Goal: Check status

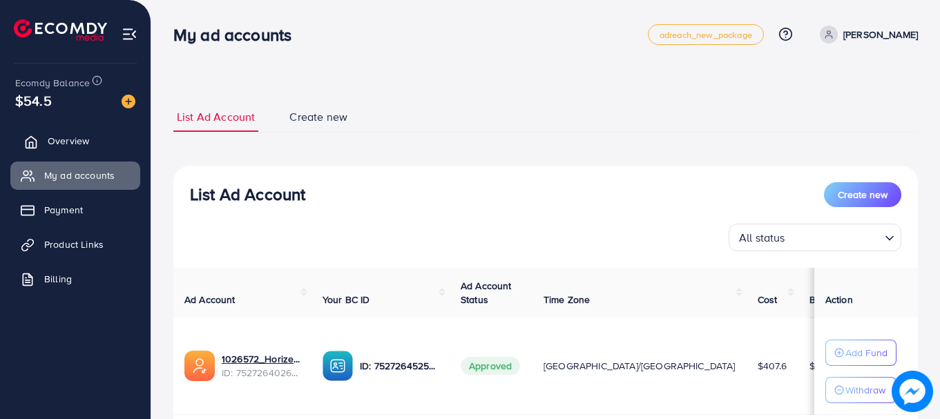
click at [74, 140] on span "Overview" at bounding box center [68, 141] width 41 height 14
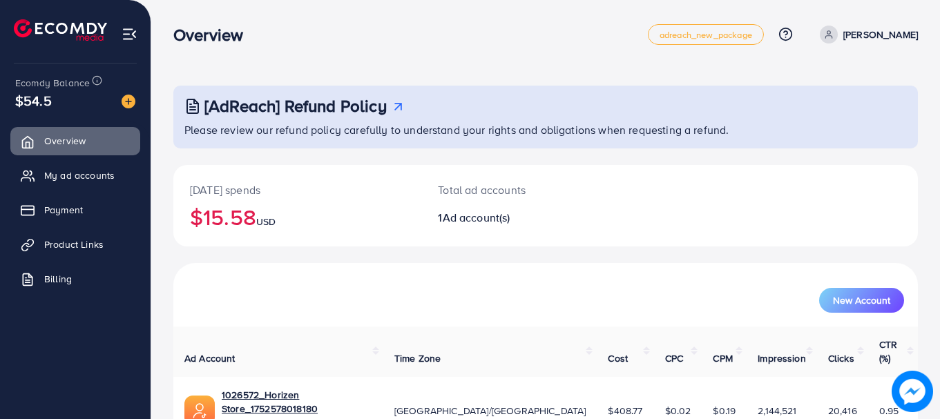
click at [267, 247] on div "Today's spends $15.58 USD" at bounding box center [297, 205] width 248 height 81
click at [237, 226] on h2 "$15.58 USD" at bounding box center [297, 217] width 215 height 26
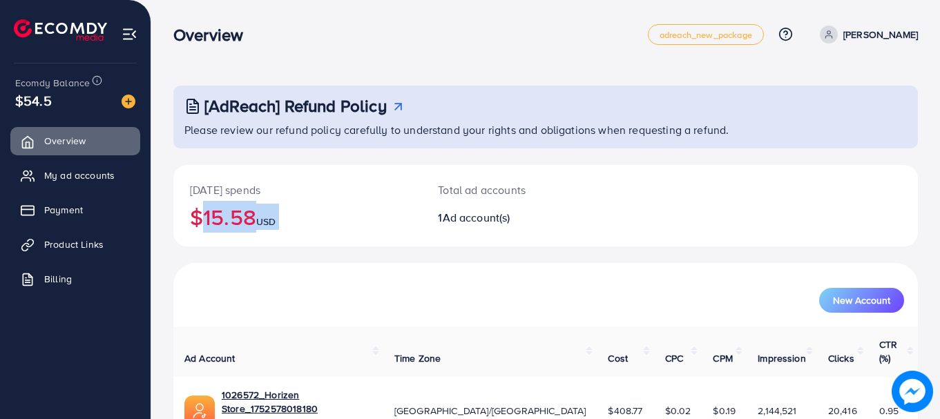
click at [248, 222] on h2 "$15.58 USD" at bounding box center [297, 217] width 215 height 26
click at [231, 222] on h2 "$15.58 USD" at bounding box center [297, 217] width 215 height 26
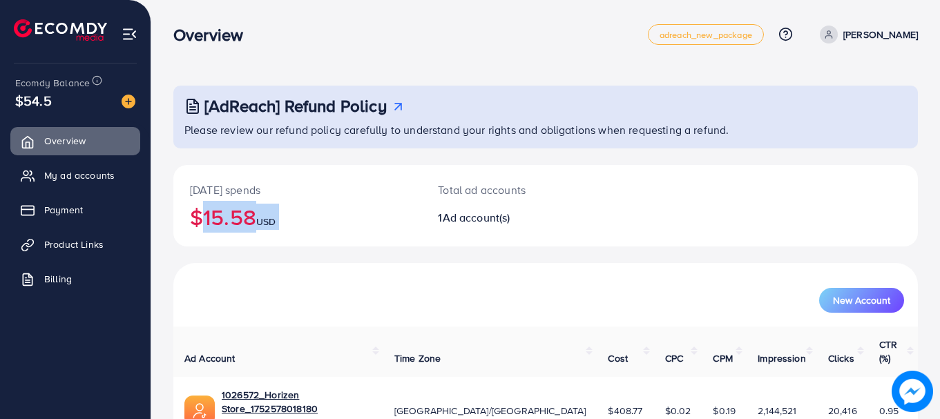
click at [231, 222] on h2 "$15.58 USD" at bounding box center [297, 217] width 215 height 26
click at [246, 218] on h2 "$15.58 USD" at bounding box center [297, 217] width 215 height 26
